Goal: Task Accomplishment & Management: Manage account settings

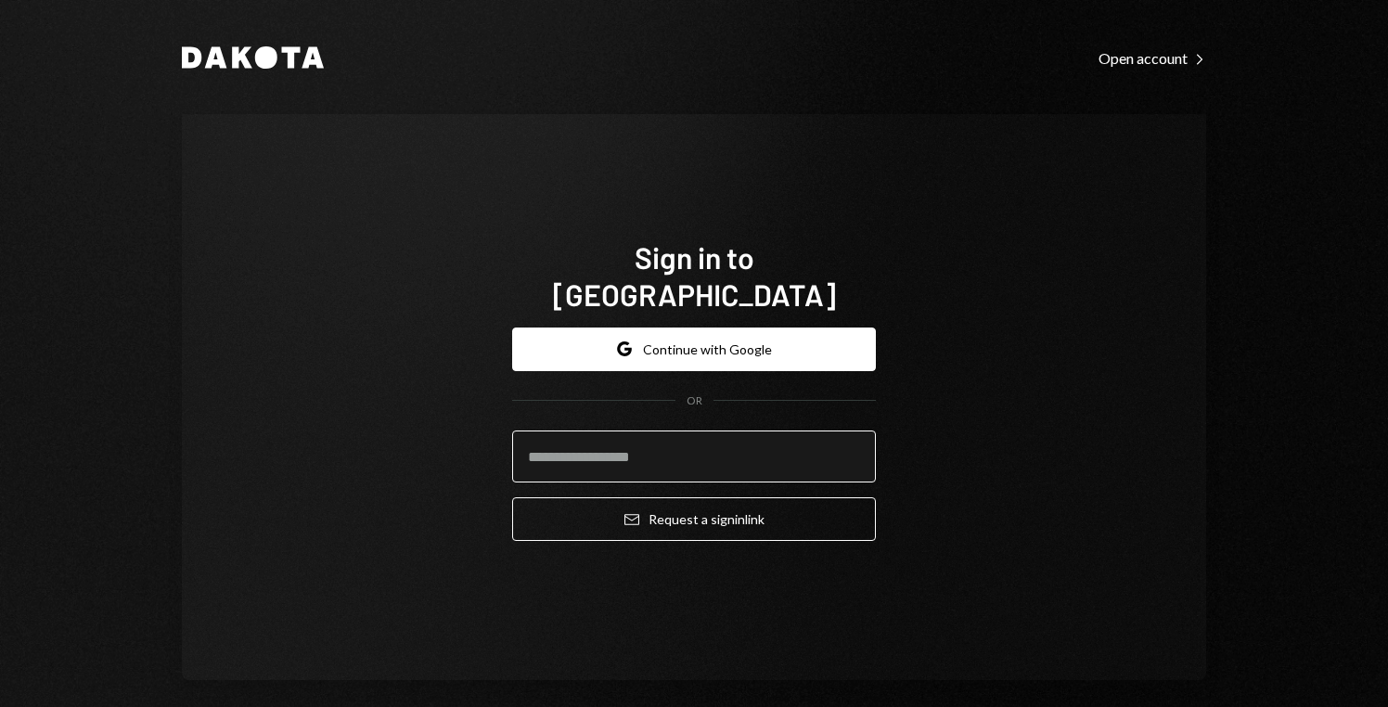
click at [698, 430] on input "email" at bounding box center [694, 456] width 364 height 52
type input "**********"
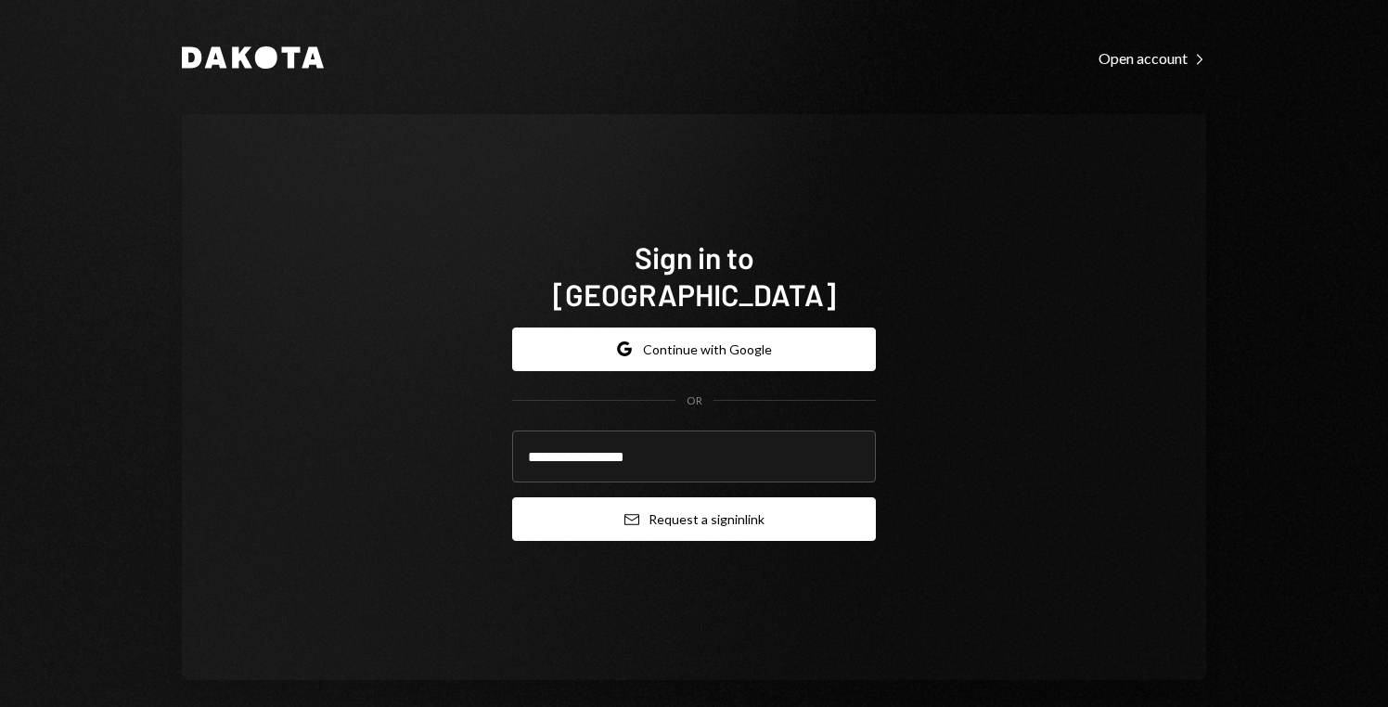
click at [716, 500] on button "Email Request a sign in link" at bounding box center [694, 519] width 364 height 44
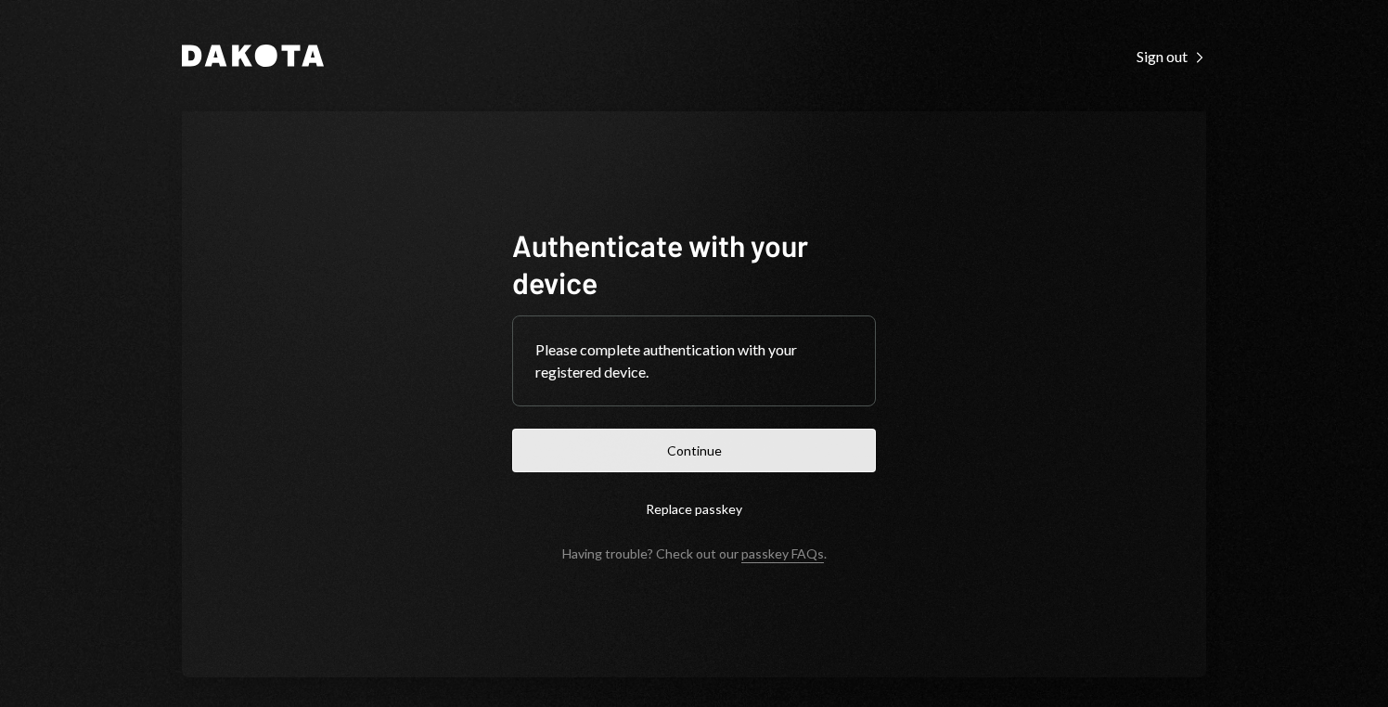
click at [698, 465] on button "Continue" at bounding box center [694, 451] width 364 height 44
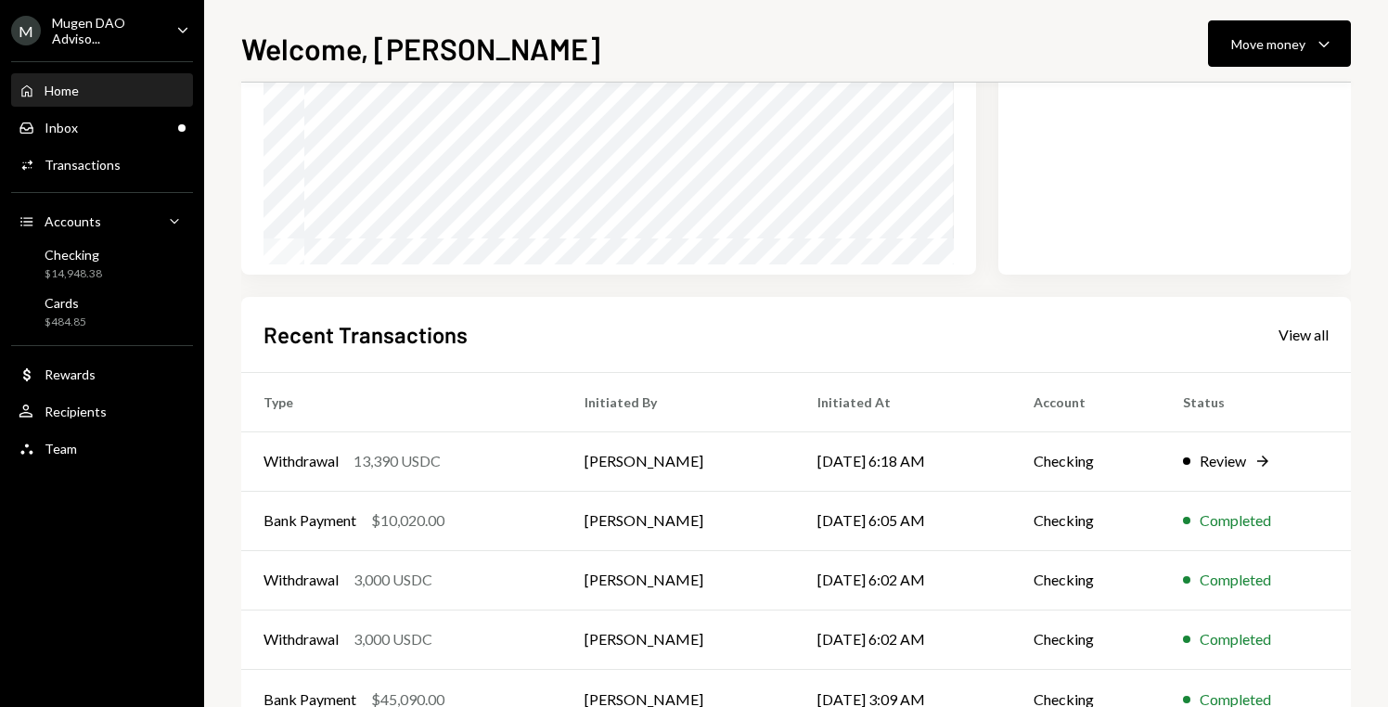
scroll to position [301, 0]
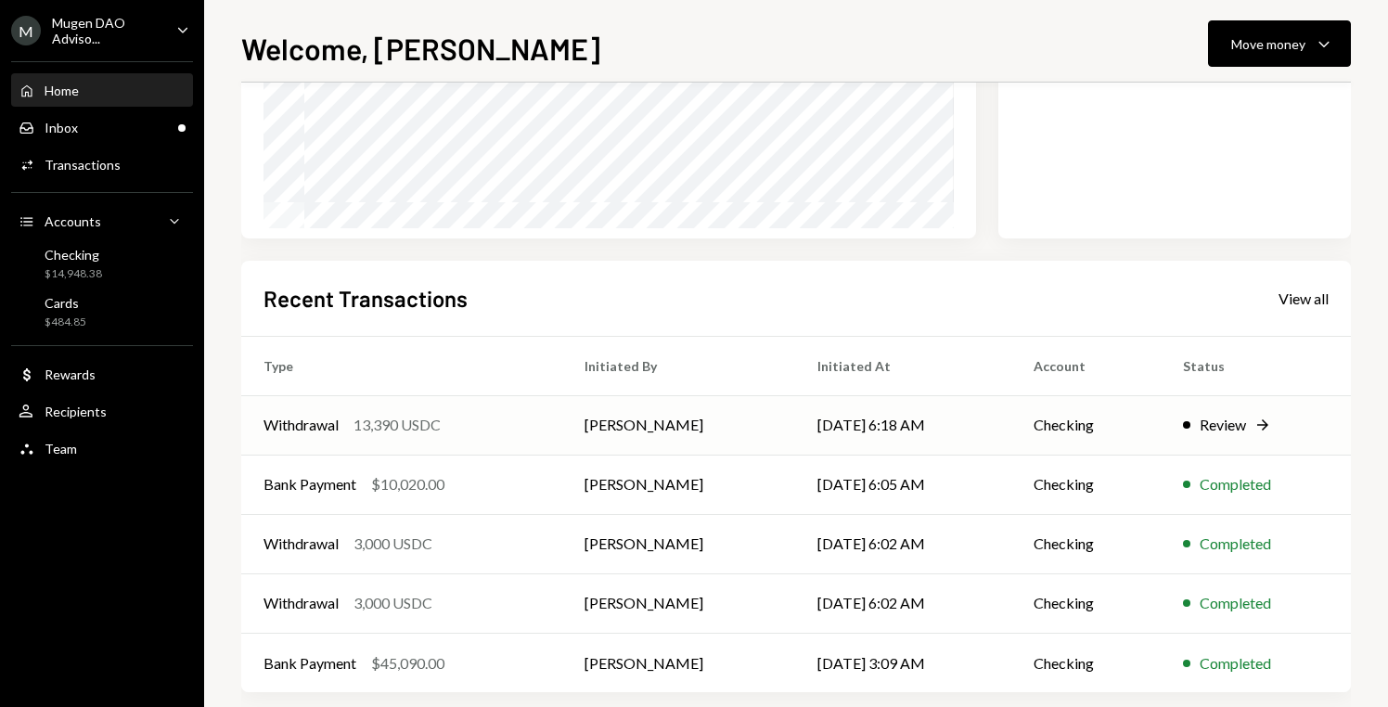
click at [1206, 433] on div "Review" at bounding box center [1222, 425] width 46 height 22
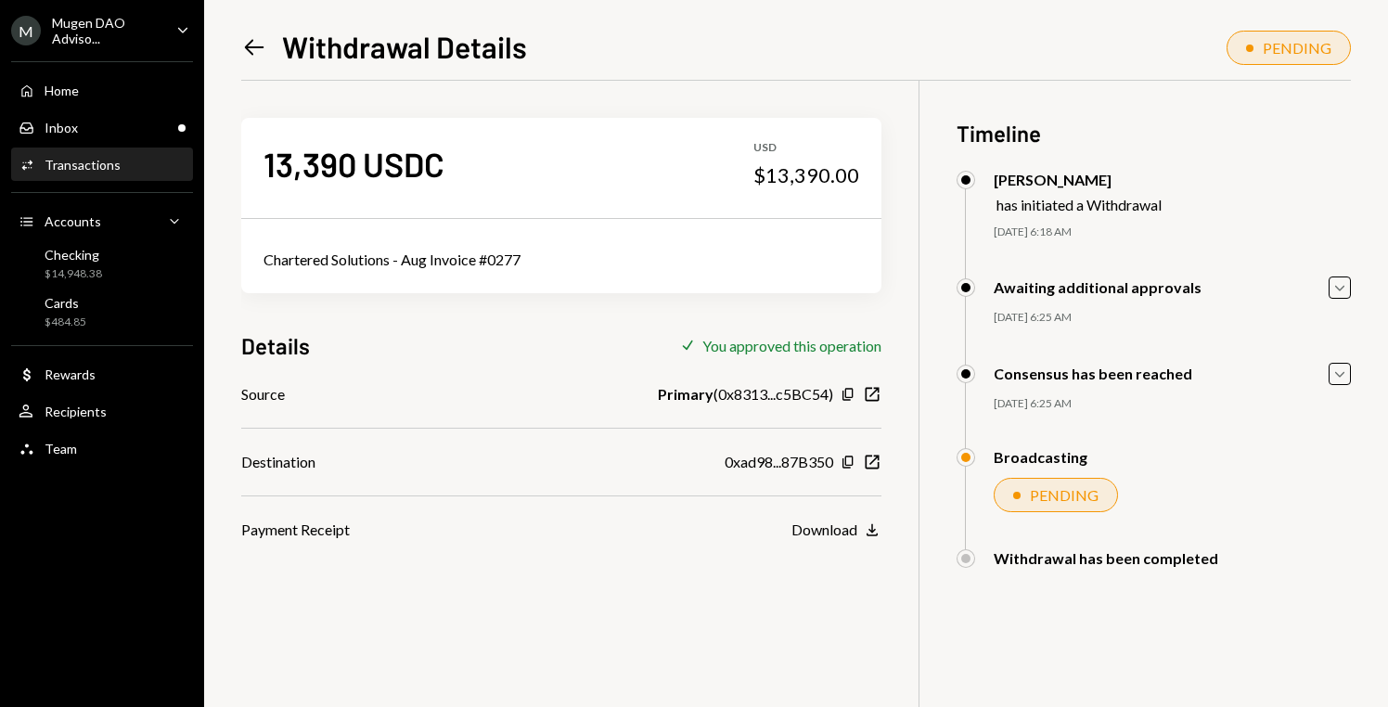
click at [243, 46] on icon "Left Arrow" at bounding box center [254, 47] width 26 height 26
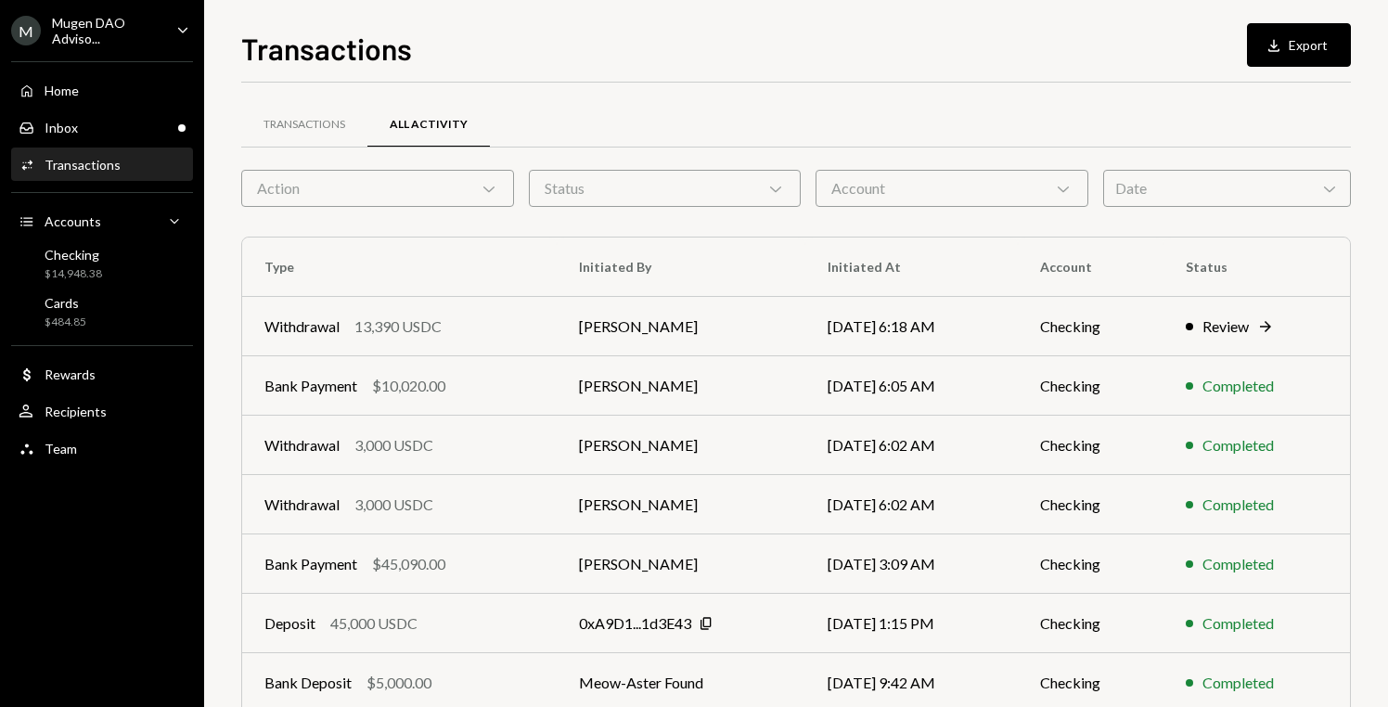
click at [160, 27] on div "Mugen DAO Adviso..." at bounding box center [106, 31] width 109 height 32
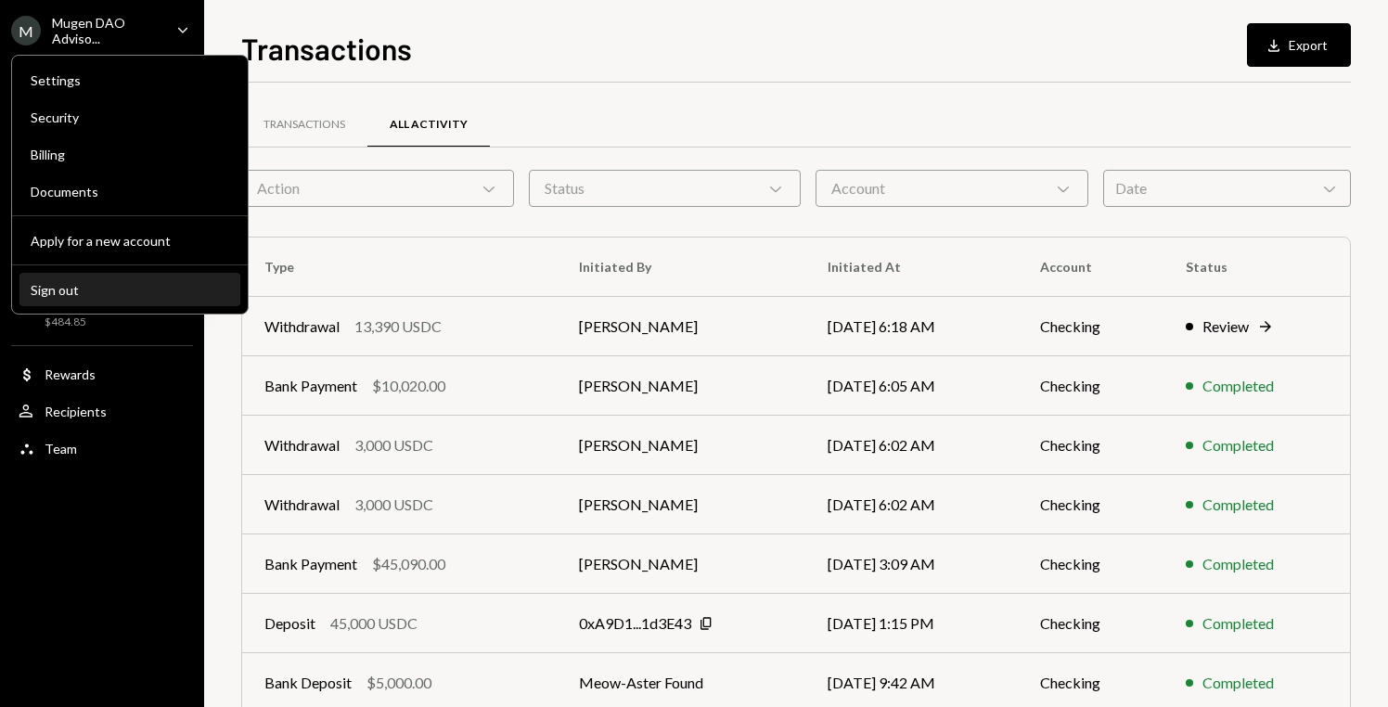
click at [63, 285] on div "Sign out" at bounding box center [130, 290] width 198 height 16
